Goal: Navigation & Orientation: Find specific page/section

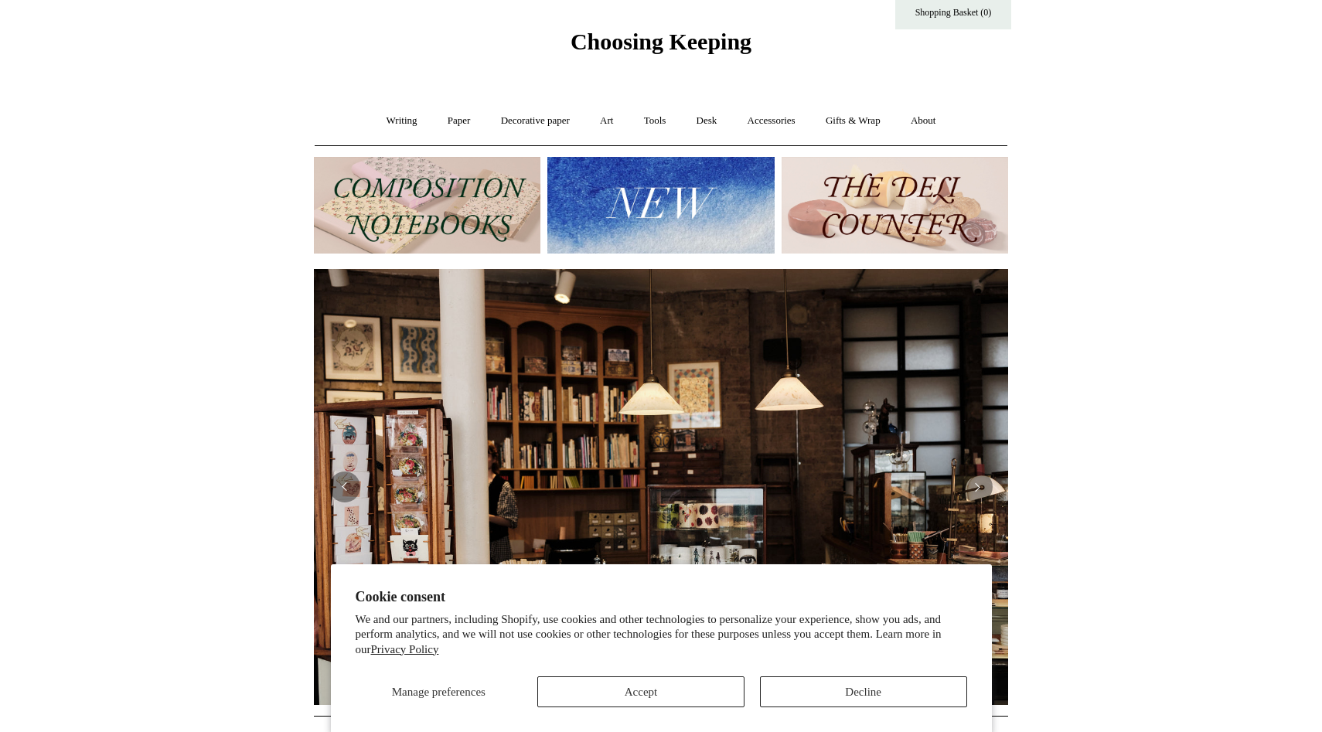
scroll to position [49, 0]
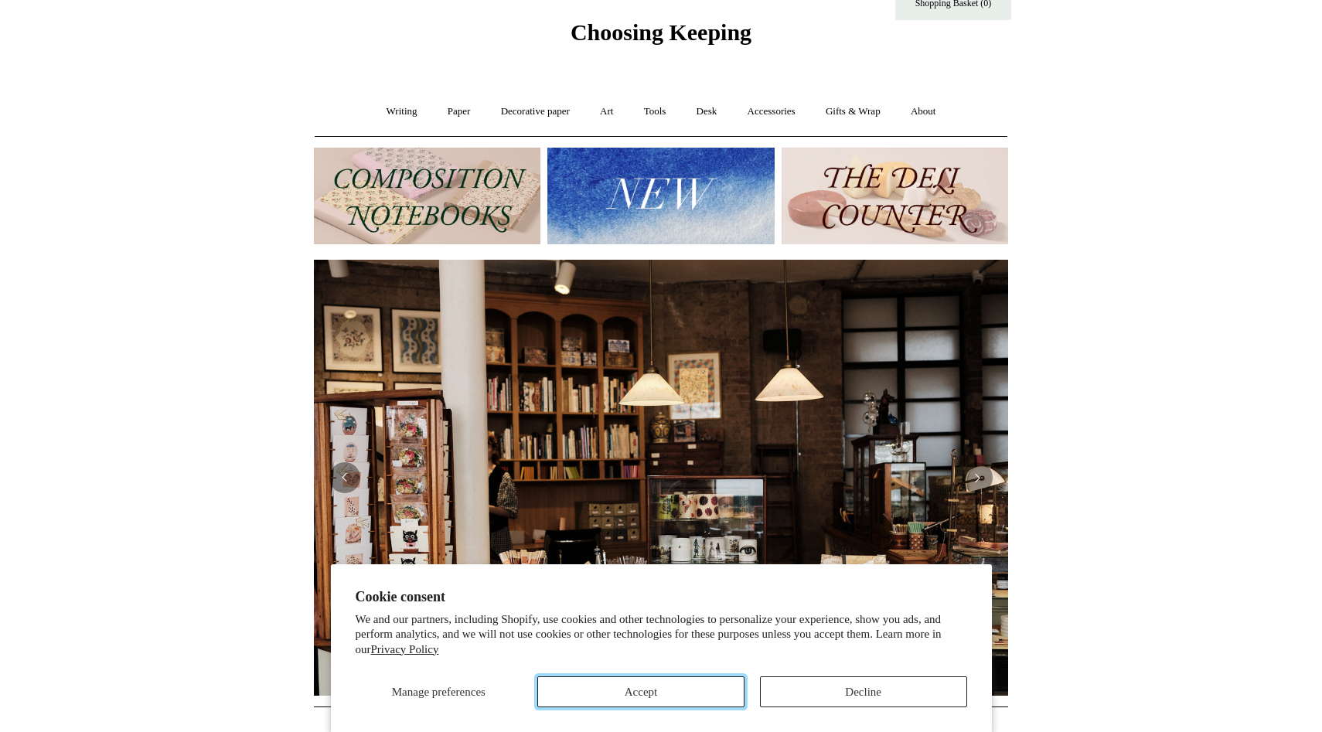
click at [693, 696] on button "Accept" at bounding box center [640, 692] width 207 height 31
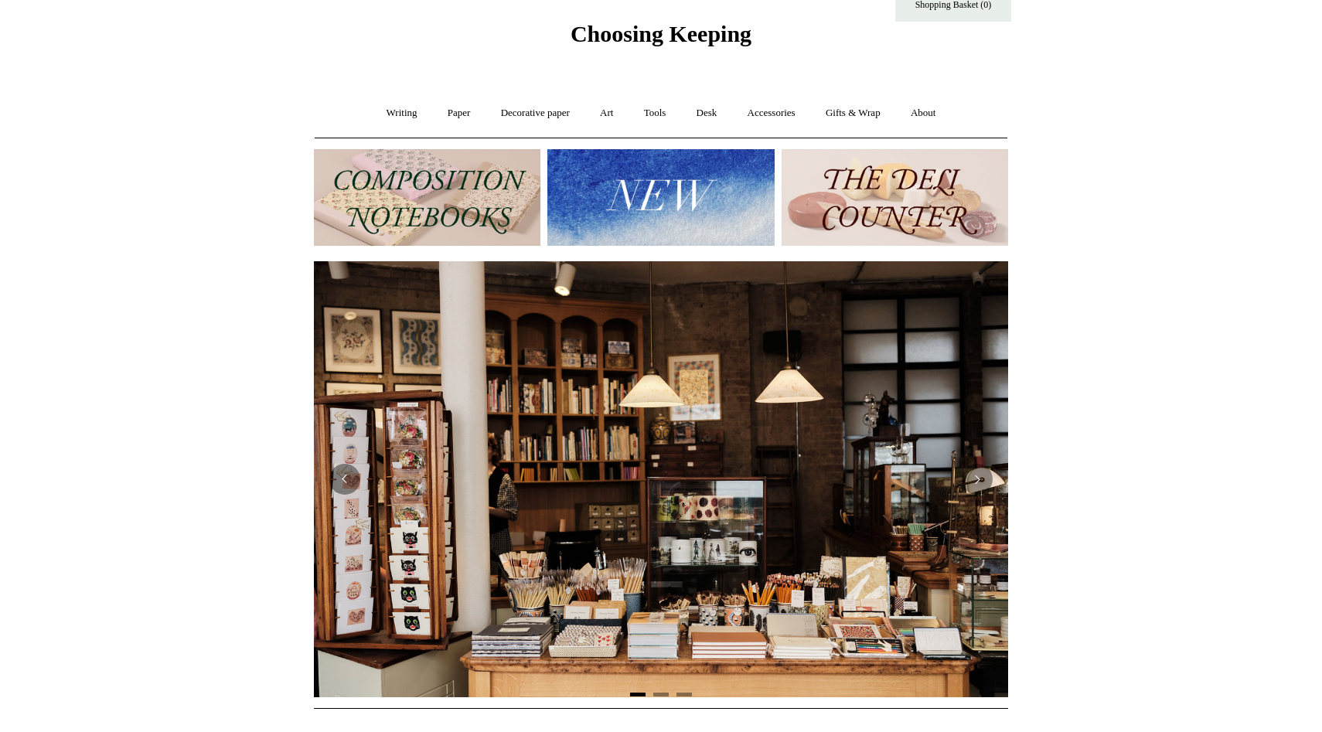
scroll to position [0, 0]
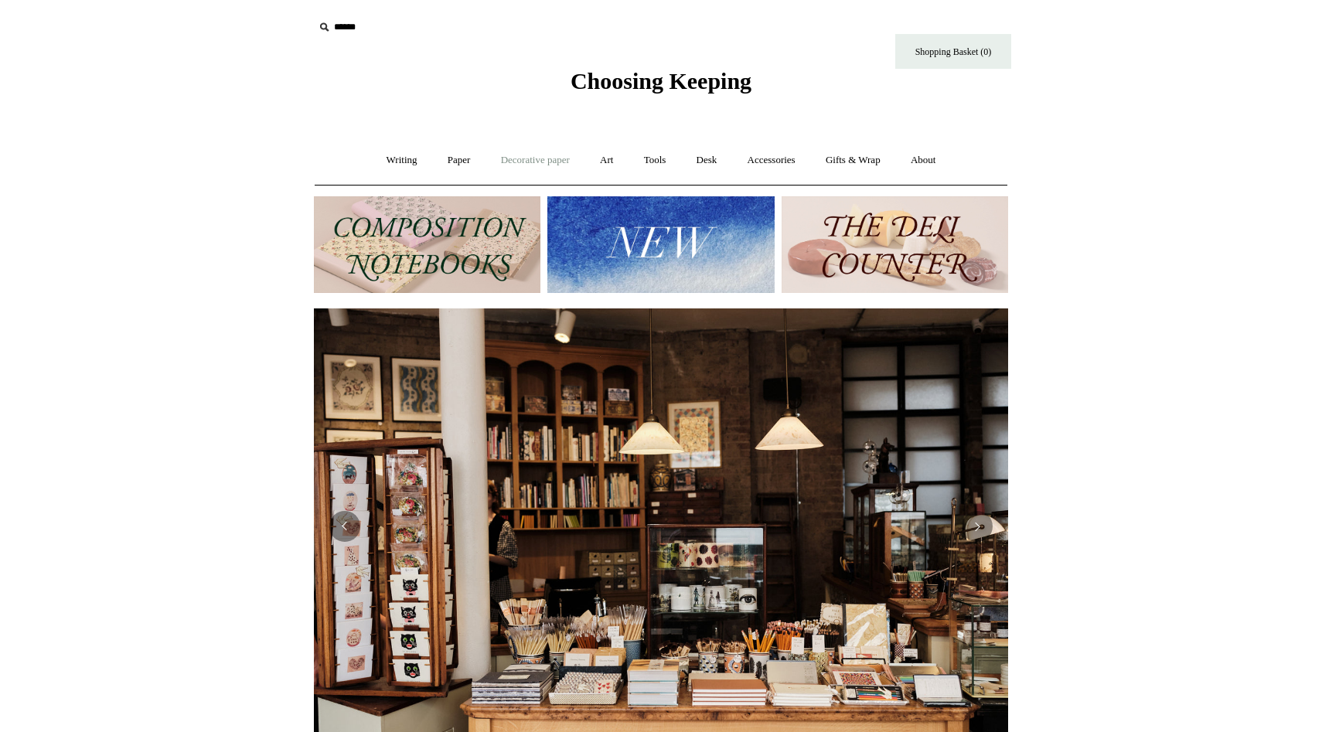
click at [519, 169] on link "Decorative paper +" at bounding box center [535, 160] width 97 height 41
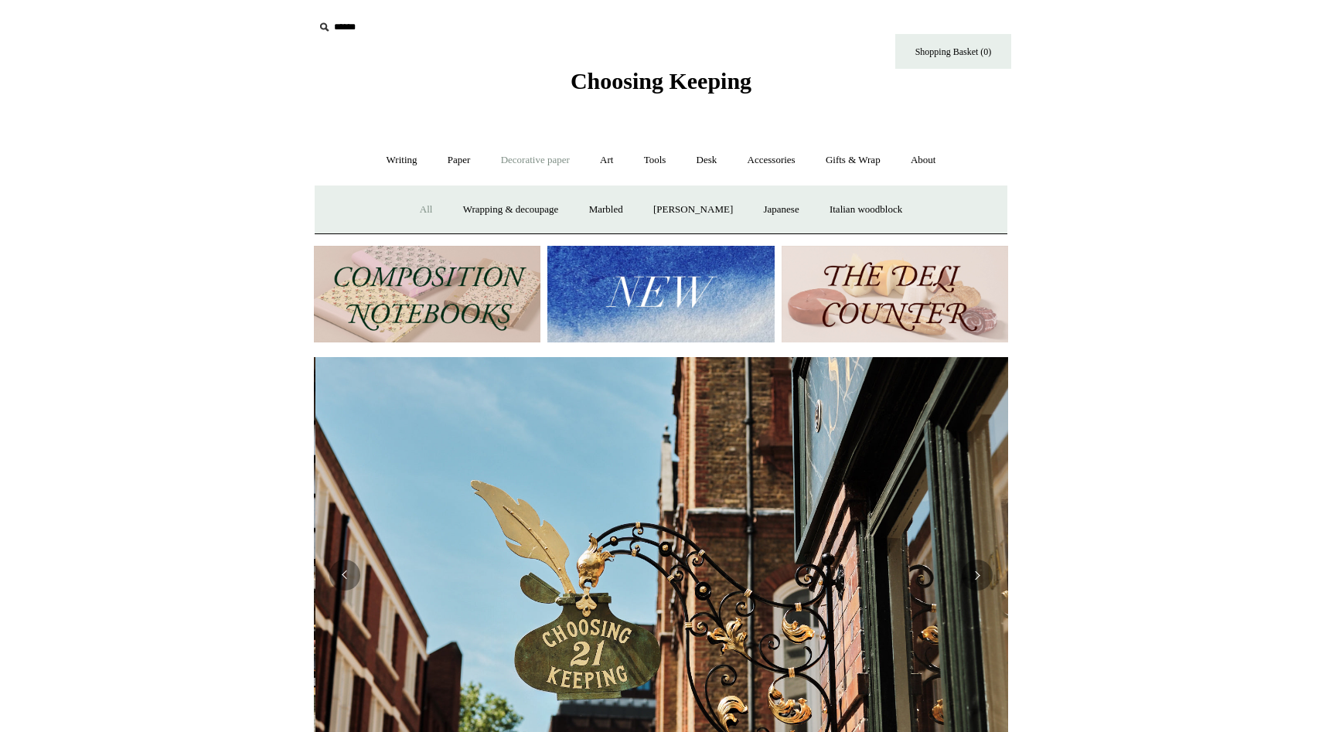
scroll to position [0, 694]
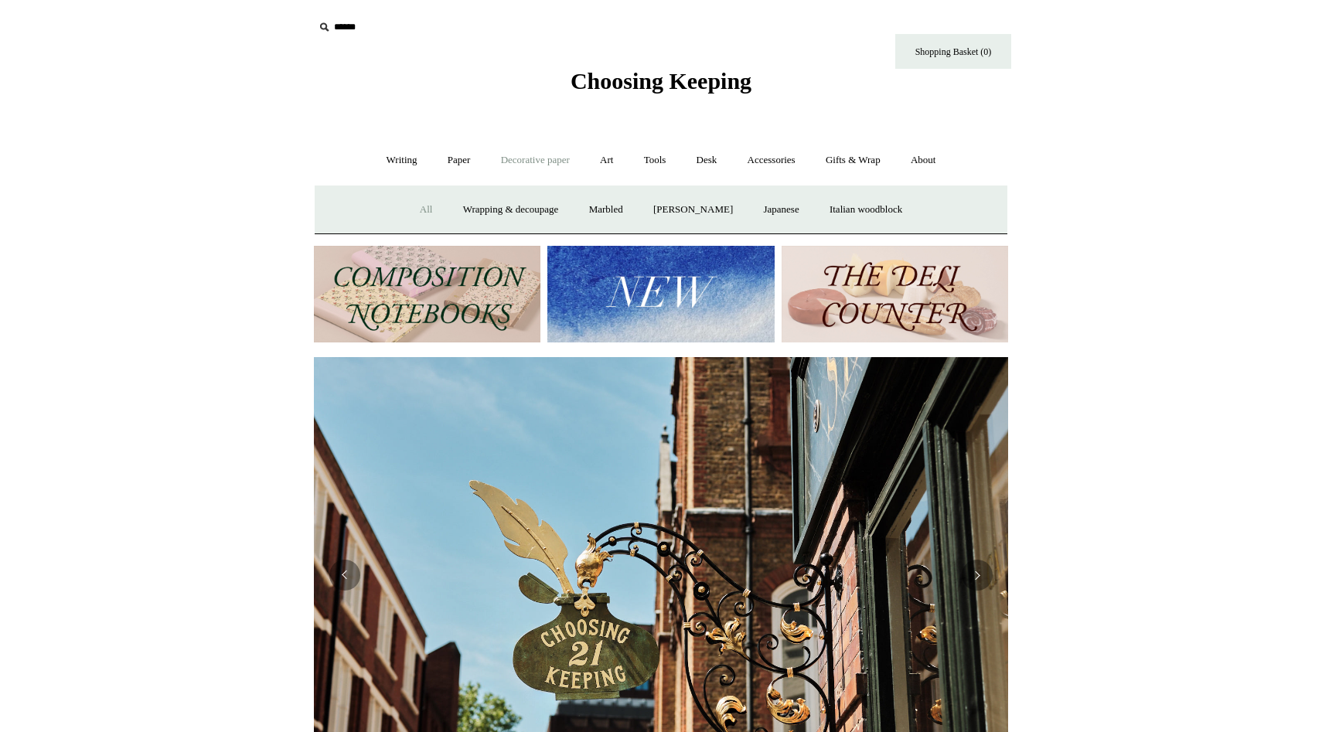
click at [406, 209] on link "All" at bounding box center [426, 209] width 41 height 41
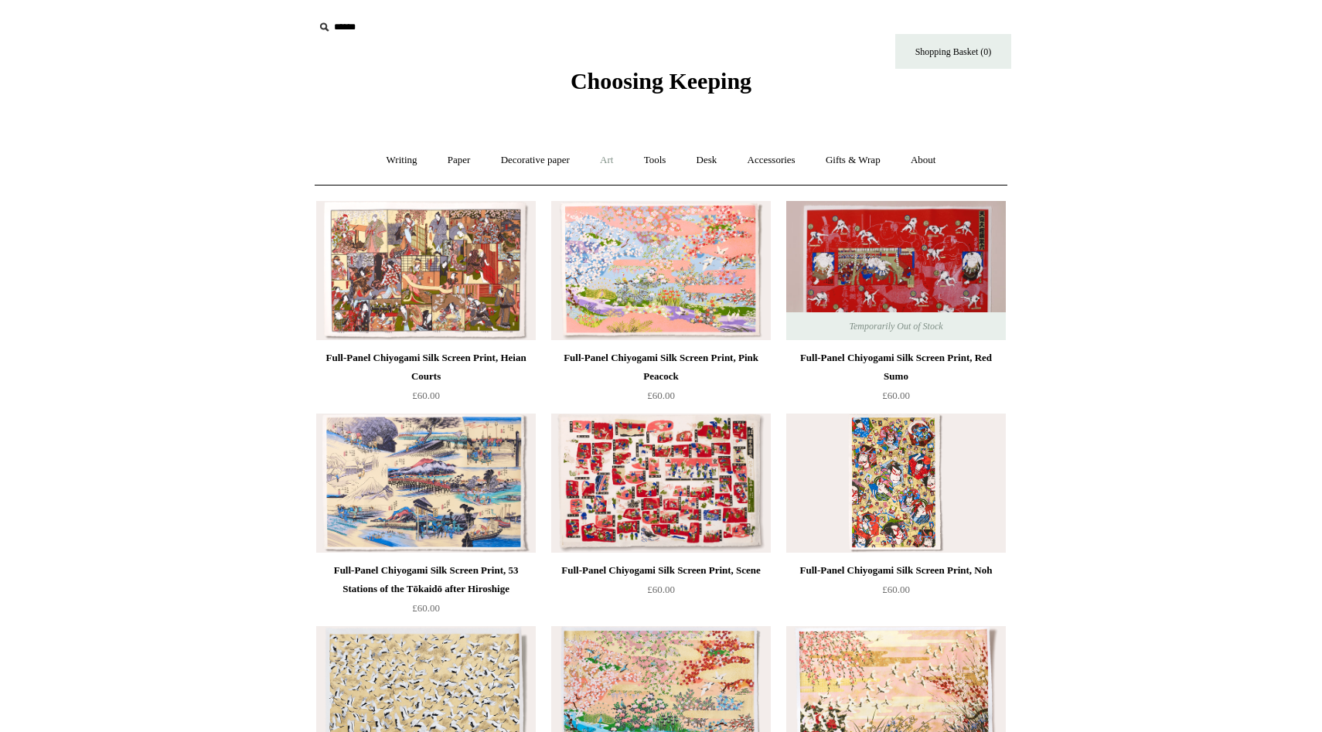
click at [612, 159] on link "Art +" at bounding box center [606, 160] width 41 height 41
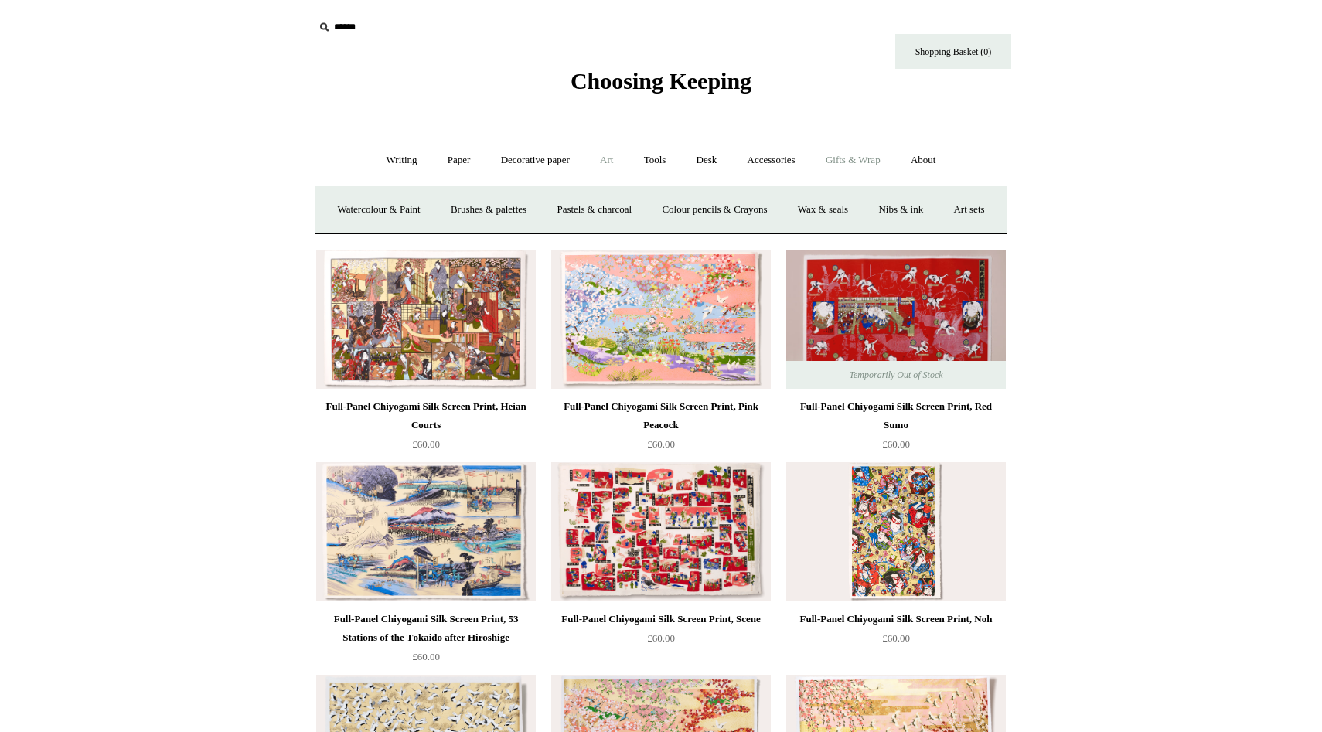
click at [857, 156] on link "Gifts & Wrap +" at bounding box center [853, 160] width 83 height 41
click at [770, 207] on link "Tape" at bounding box center [766, 209] width 47 height 41
